Goal: Transaction & Acquisition: Download file/media

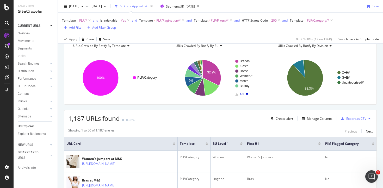
scroll to position [27, 0]
click at [354, 119] on div "Export as CSV" at bounding box center [356, 119] width 20 height 4
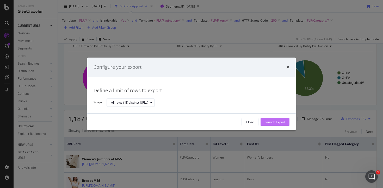
click at [275, 119] on div "Launch Export" at bounding box center [275, 122] width 21 height 8
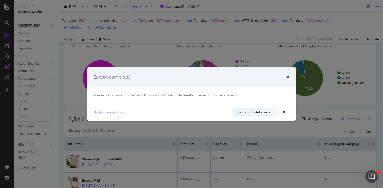
click at [263, 114] on div "Go to the DataExports" at bounding box center [254, 112] width 32 height 4
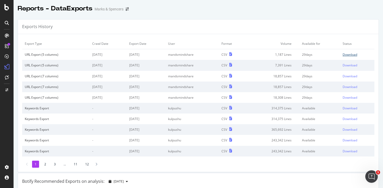
click at [343, 54] on div "Download" at bounding box center [350, 54] width 15 height 4
